Goal: Find specific page/section: Find specific page/section

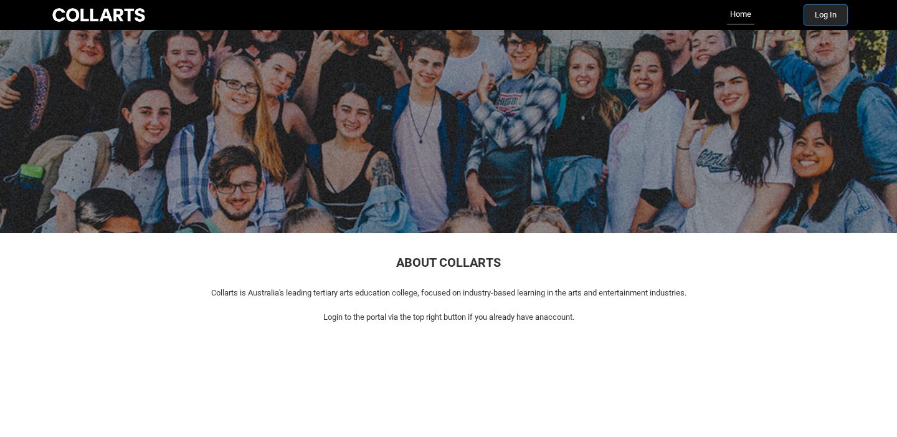
click at [818, 15] on button "Log In" at bounding box center [825, 15] width 43 height 20
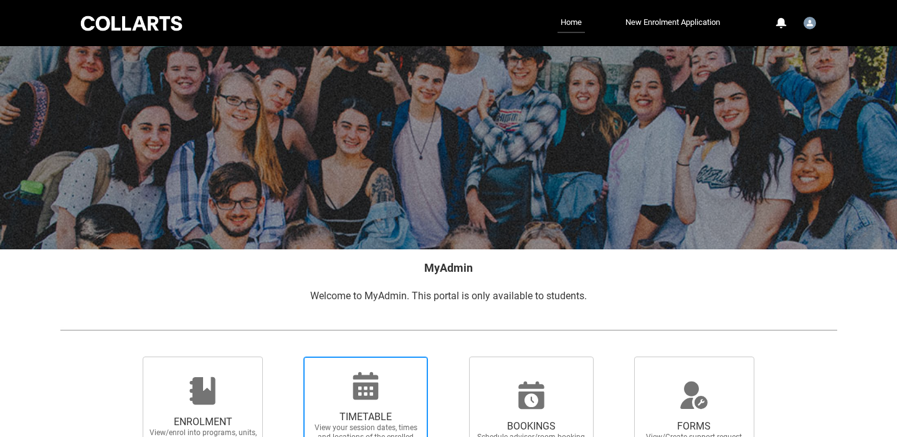
click at [379, 373] on icon at bounding box center [366, 386] width 30 height 30
click at [288, 356] on input "TIMETABLE View your session dates, times and locations of the enrolled units" at bounding box center [287, 356] width 1 height 1
radio input "true"
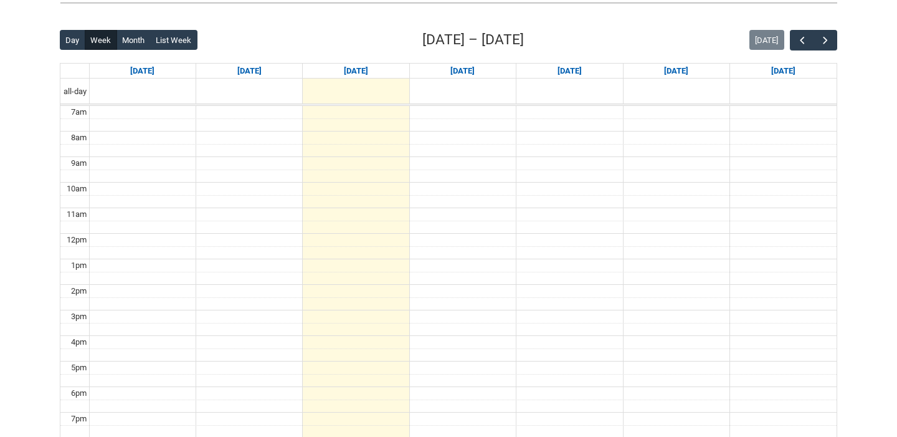
scroll to position [302, 0]
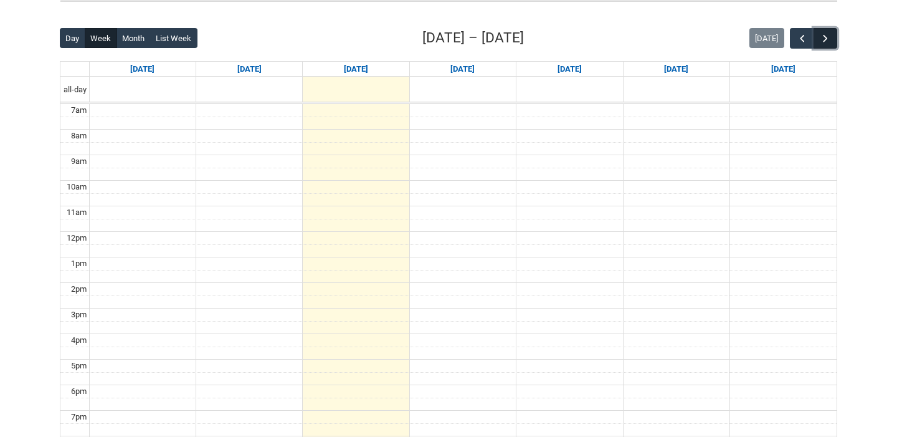
click at [827, 33] on span "button" at bounding box center [825, 38] width 12 height 12
